Goal: Understand process/instructions: Learn how to perform a task or action

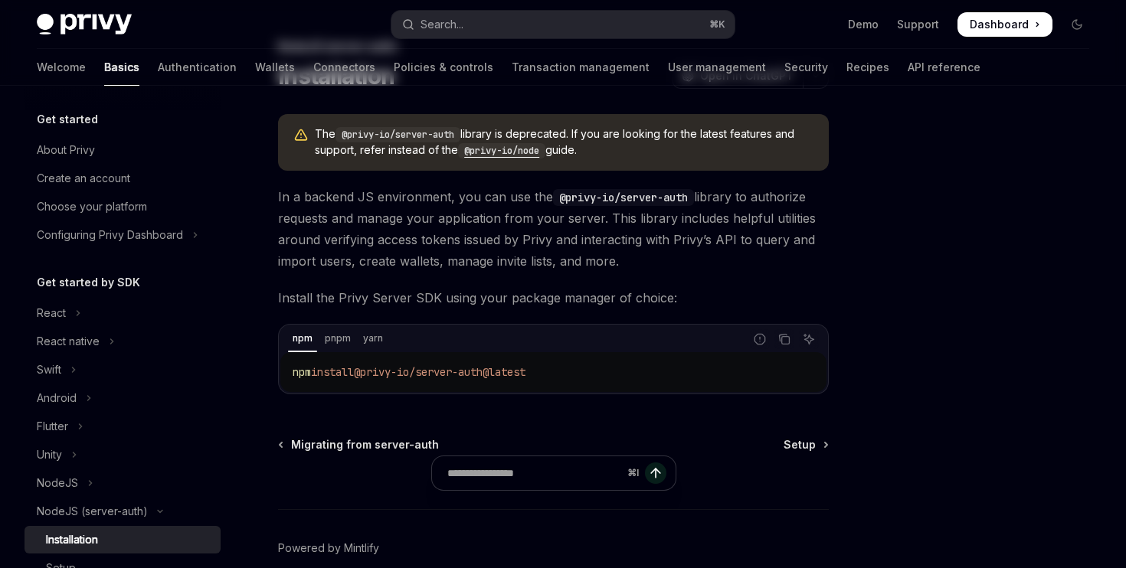
scroll to position [152, 0]
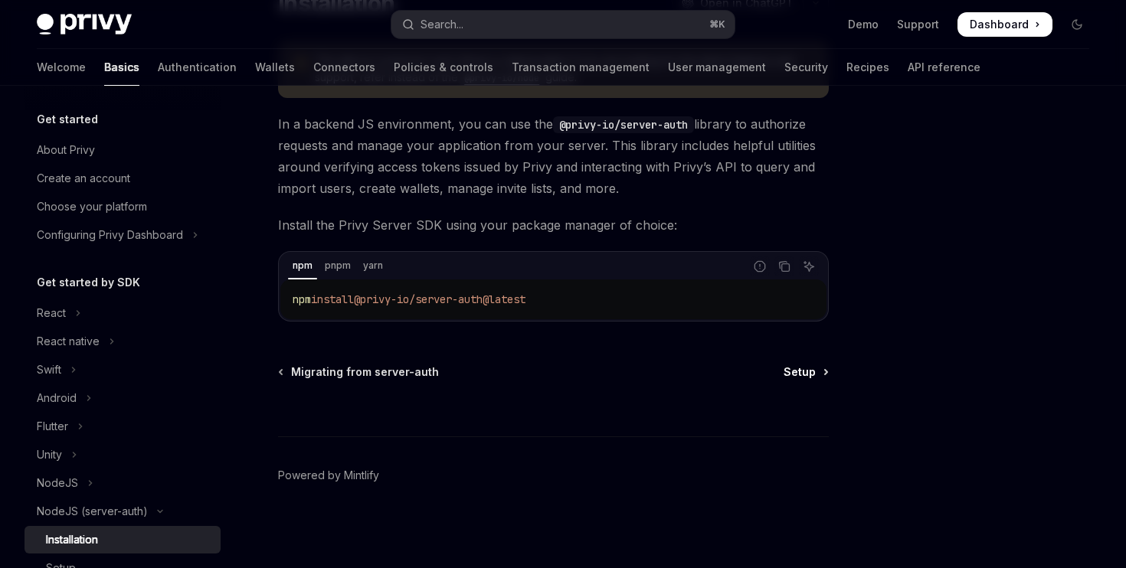
click at [816, 375] on link "Setup" at bounding box center [805, 371] width 44 height 15
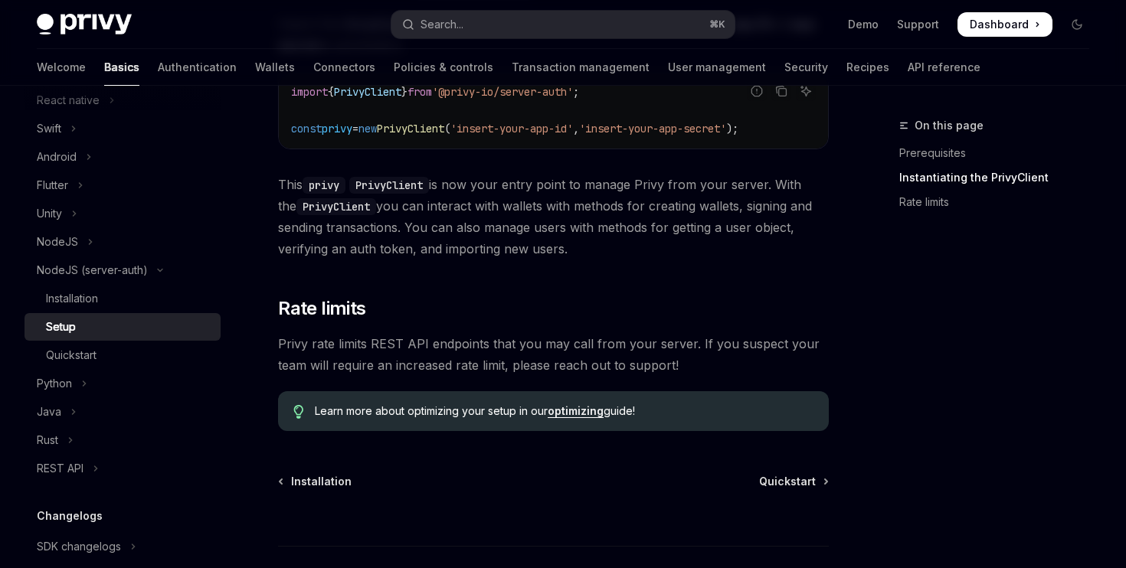
scroll to position [552, 0]
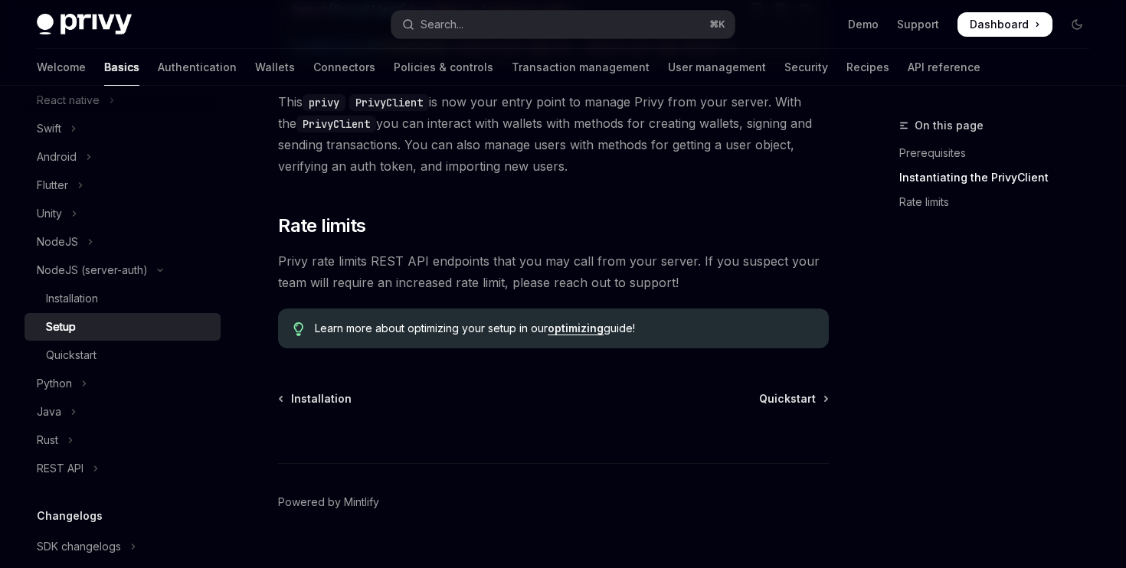
click at [321, 394] on div "NodeJS (server-auth) Setup OpenAI Open in ChatGPT OpenAI Open in ChatGPT The @p…" at bounding box center [410, 79] width 844 height 1031
click at [321, 407] on span "Installation" at bounding box center [321, 398] width 60 height 15
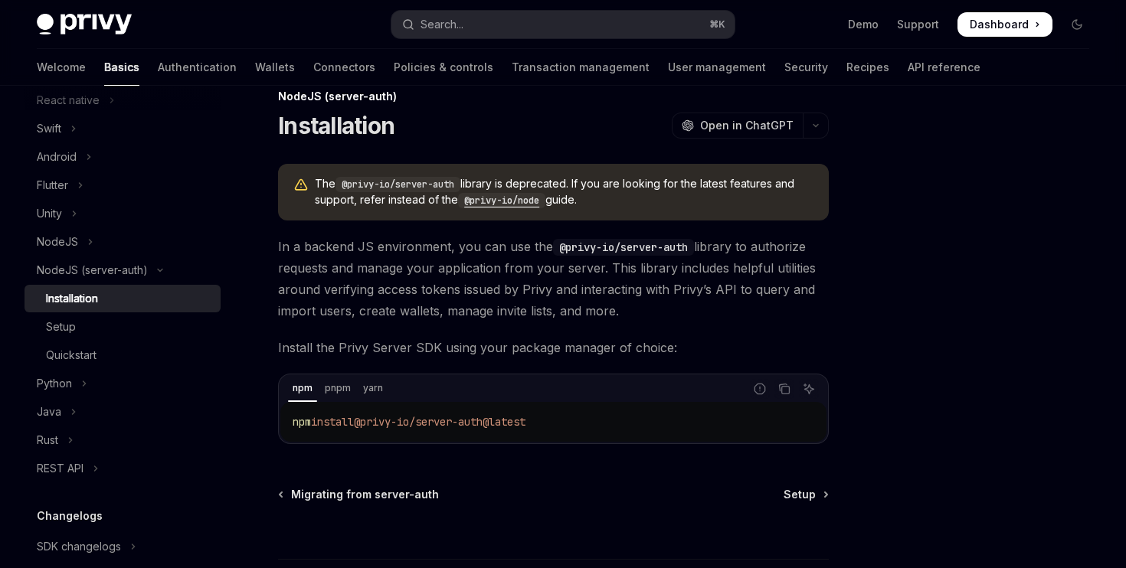
scroll to position [62, 0]
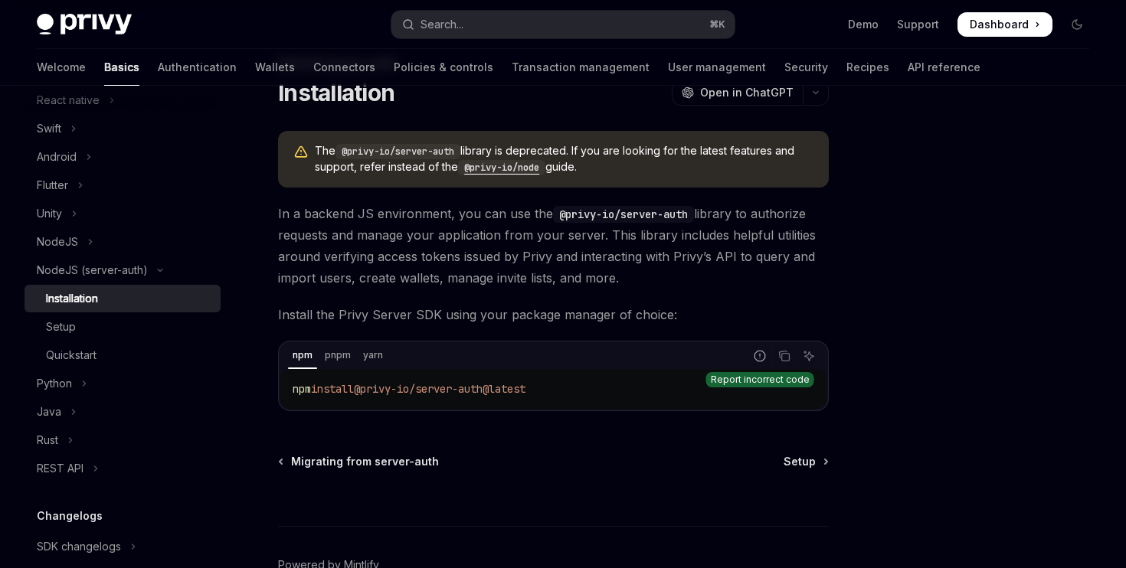
click at [753, 356] on button "Report incorrect code" at bounding box center [760, 356] width 20 height 20
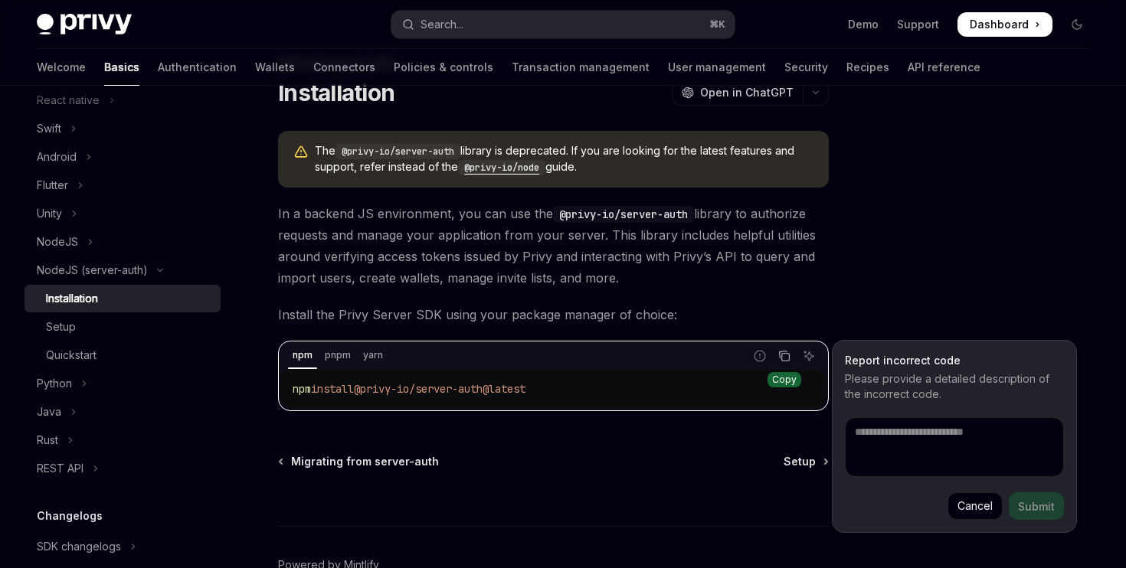
type textarea "*"
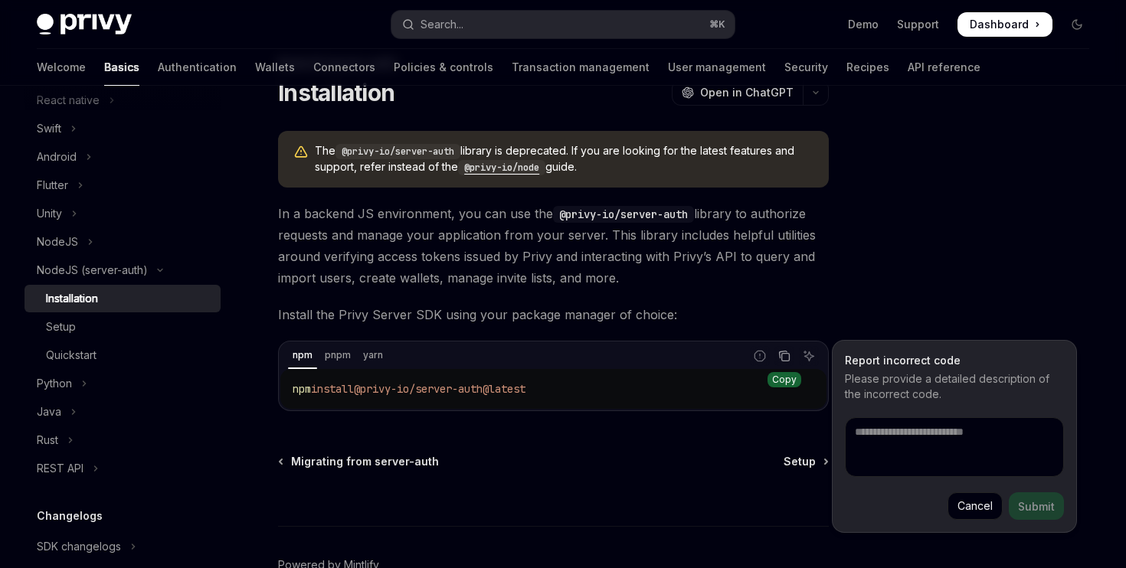
click at [776, 357] on button "Copy the contents from the code block" at bounding box center [784, 356] width 20 height 20
